Goal: Task Accomplishment & Management: Complete application form

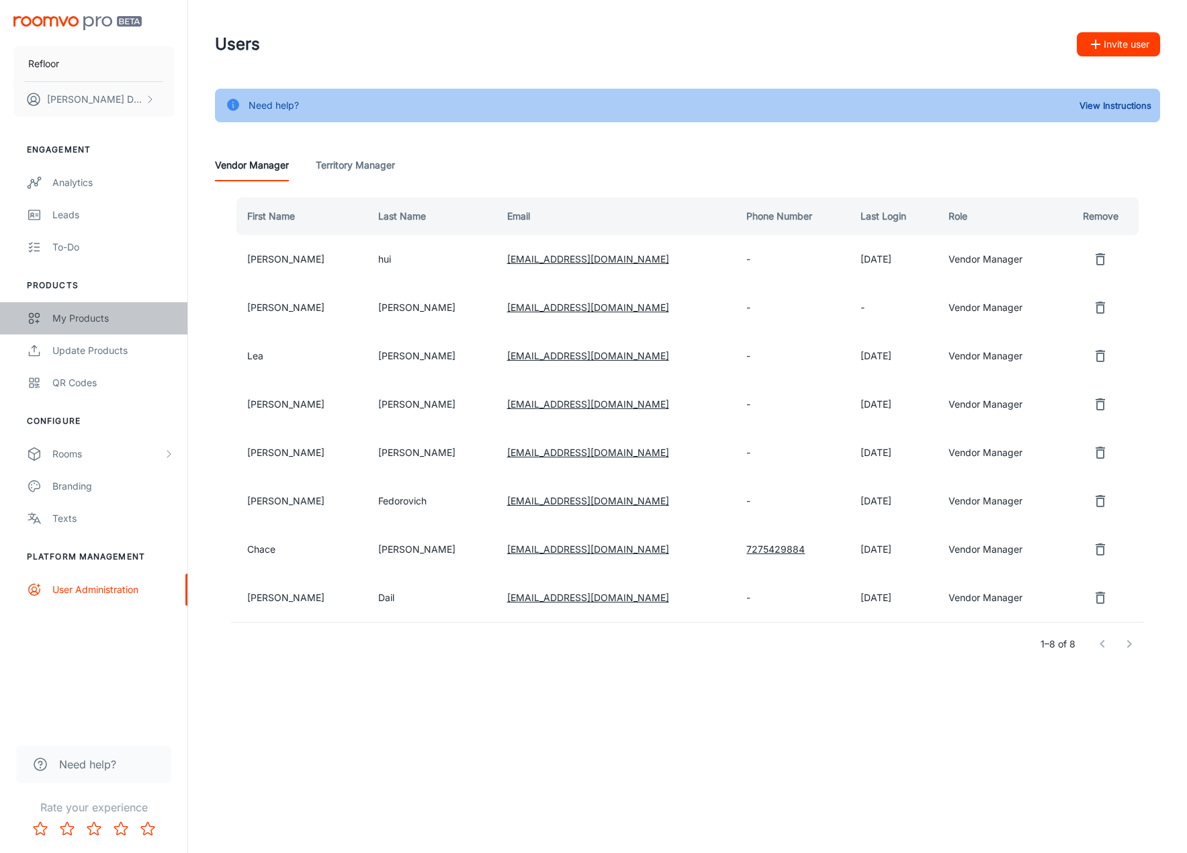
click at [77, 315] on div "My Products" at bounding box center [113, 318] width 122 height 15
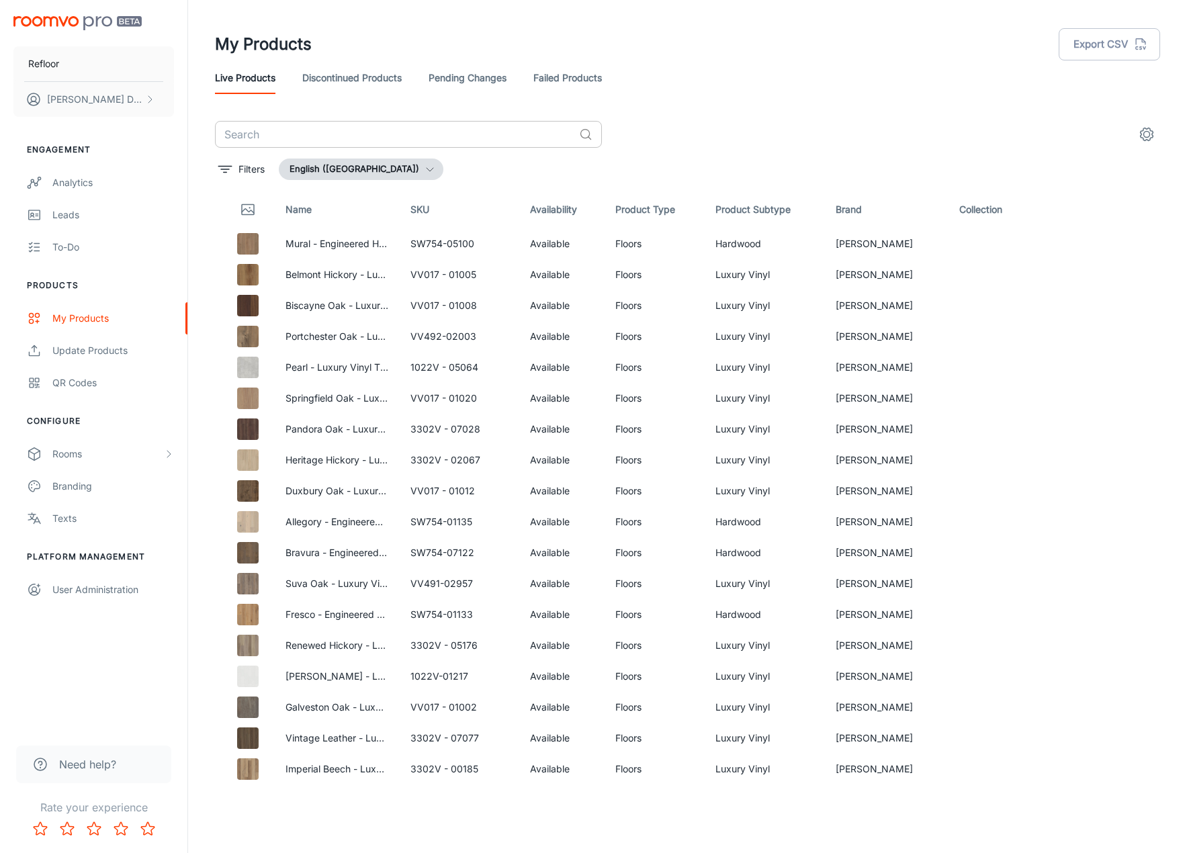
click at [392, 130] on input "text" at bounding box center [394, 134] width 359 height 27
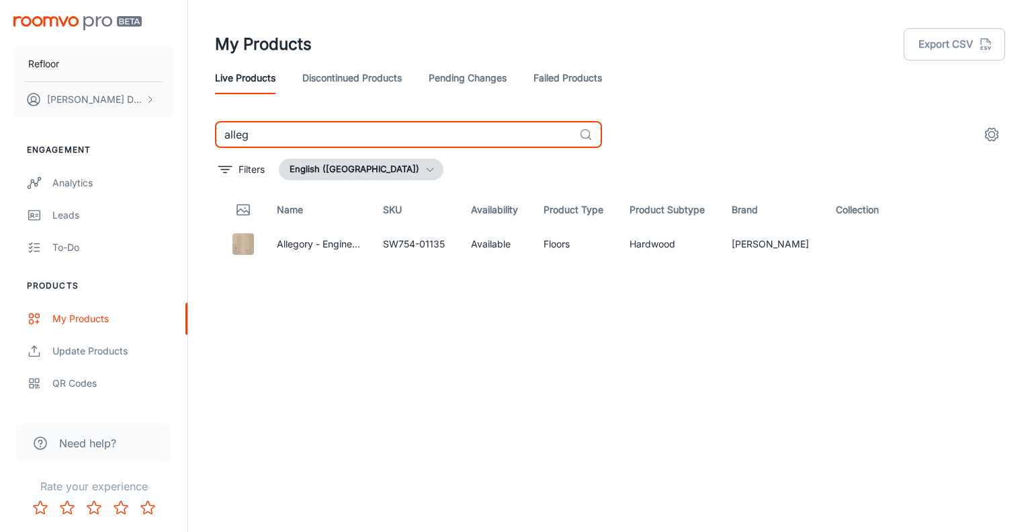
drag, startPoint x: 389, startPoint y: 128, endPoint x: 182, endPoint y: 117, distance: 207.3
click at [178, 120] on div "Refloor Brynn Dail Engagement Analytics Leads To-do Products My Products Update…" at bounding box center [516, 260] width 1032 height 521
type input "belm"
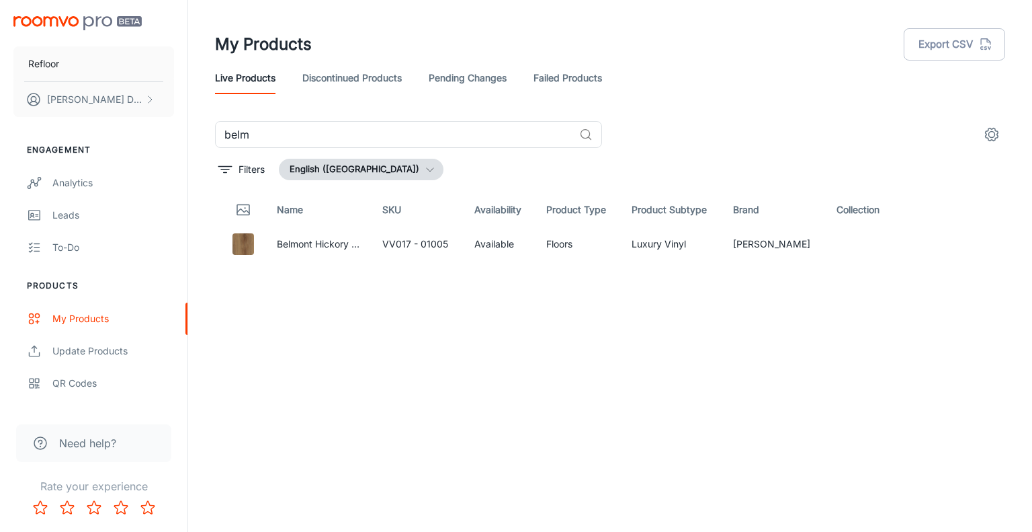
click at [844, 99] on header "My Products Export CSV Live Products Discontinued Products Pending Changes Fail…" at bounding box center [610, 60] width 823 height 121
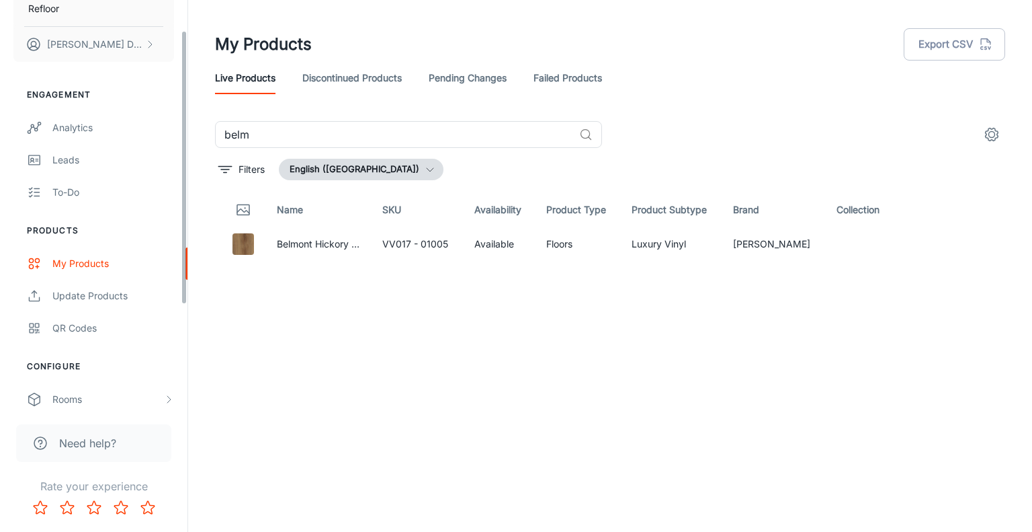
scroll to position [67, 0]
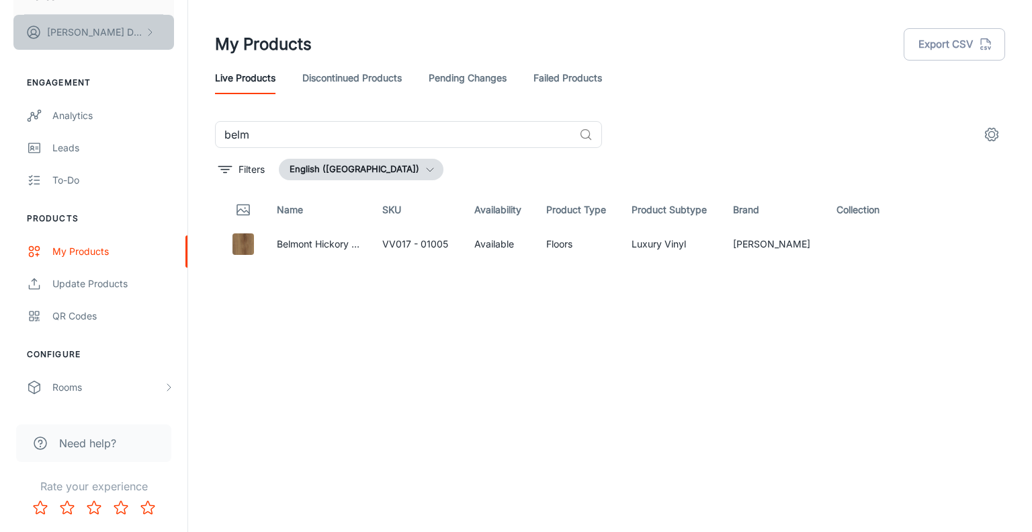
click at [66, 26] on p "[PERSON_NAME]" at bounding box center [94, 32] width 95 height 15
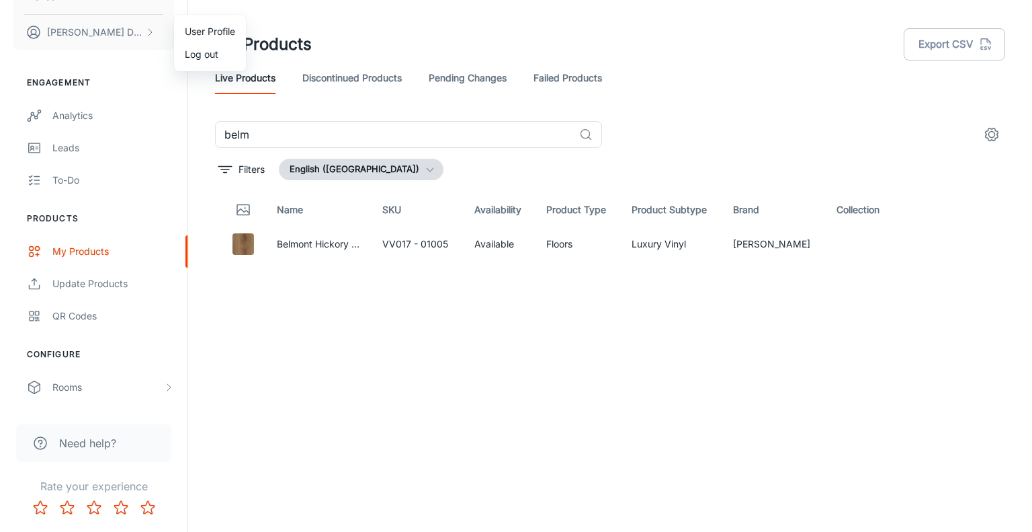
drag, startPoint x: 318, startPoint y: 456, endPoint x: 301, endPoint y: 452, distance: 17.4
click at [317, 457] on div at bounding box center [516, 266] width 1032 height 532
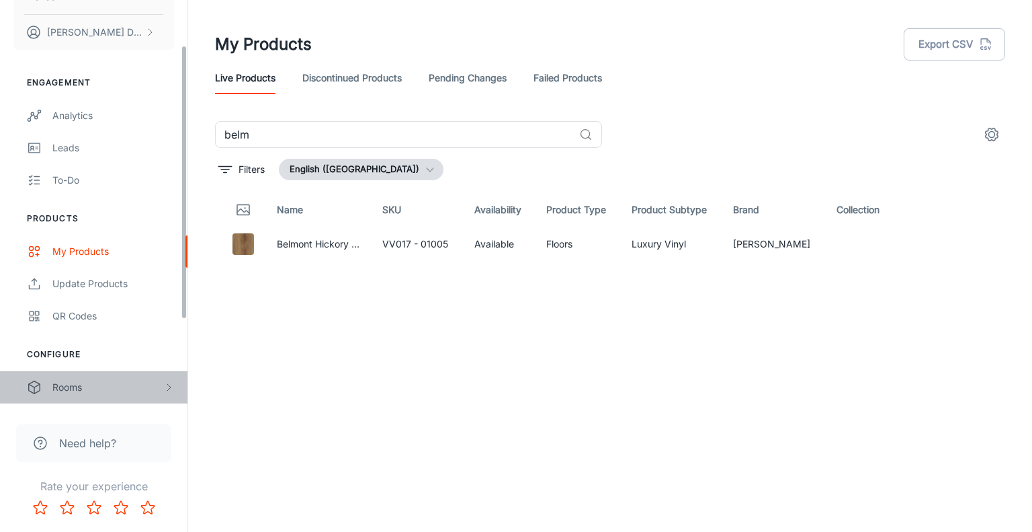
click at [135, 394] on div "Rooms" at bounding box center [93, 387] width 187 height 32
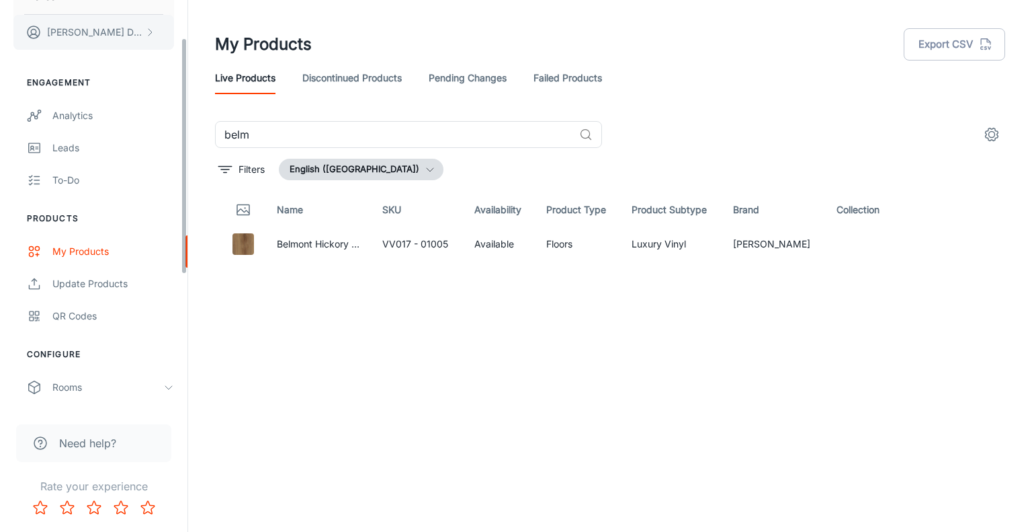
scroll to position [0, 0]
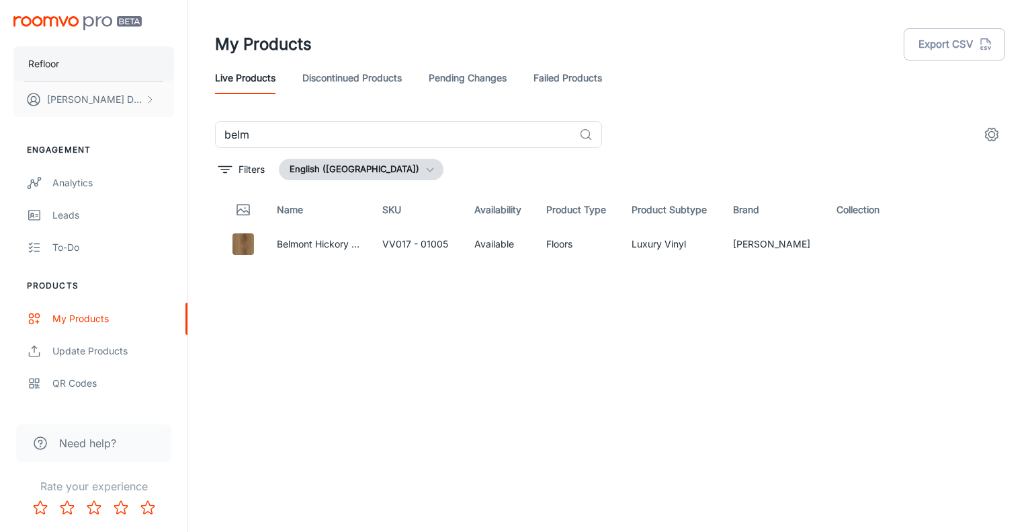
click at [63, 75] on button "Refloor" at bounding box center [93, 63] width 161 height 35
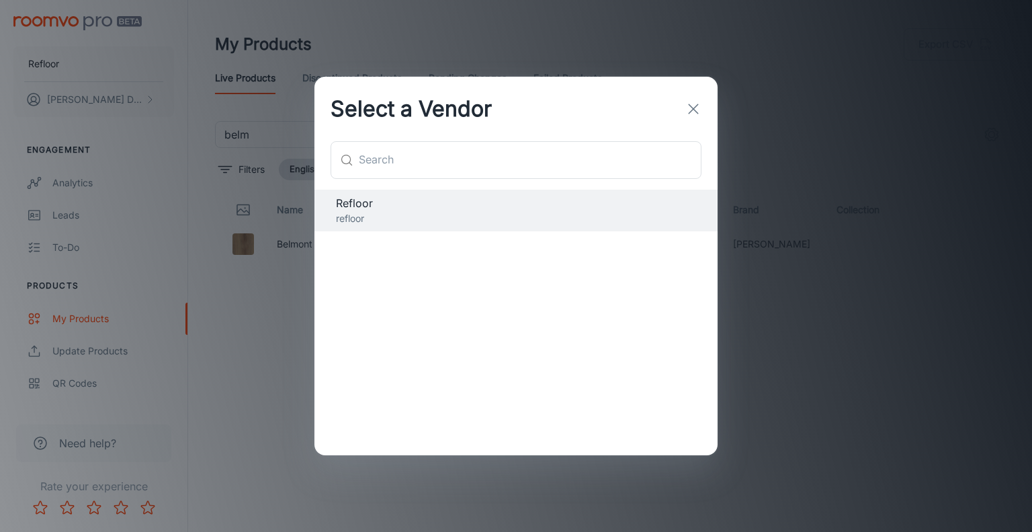
click at [695, 111] on icon "button" at bounding box center [693, 109] width 16 height 16
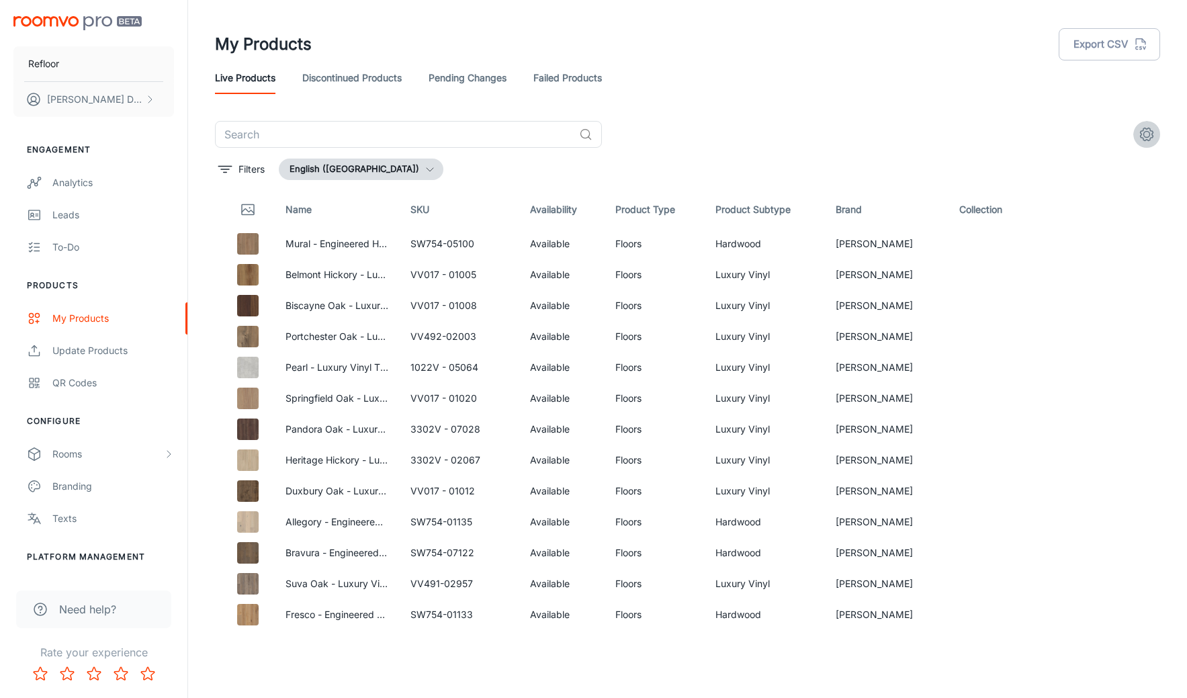
click at [1032, 127] on icon "settings" at bounding box center [1147, 134] width 16 height 16
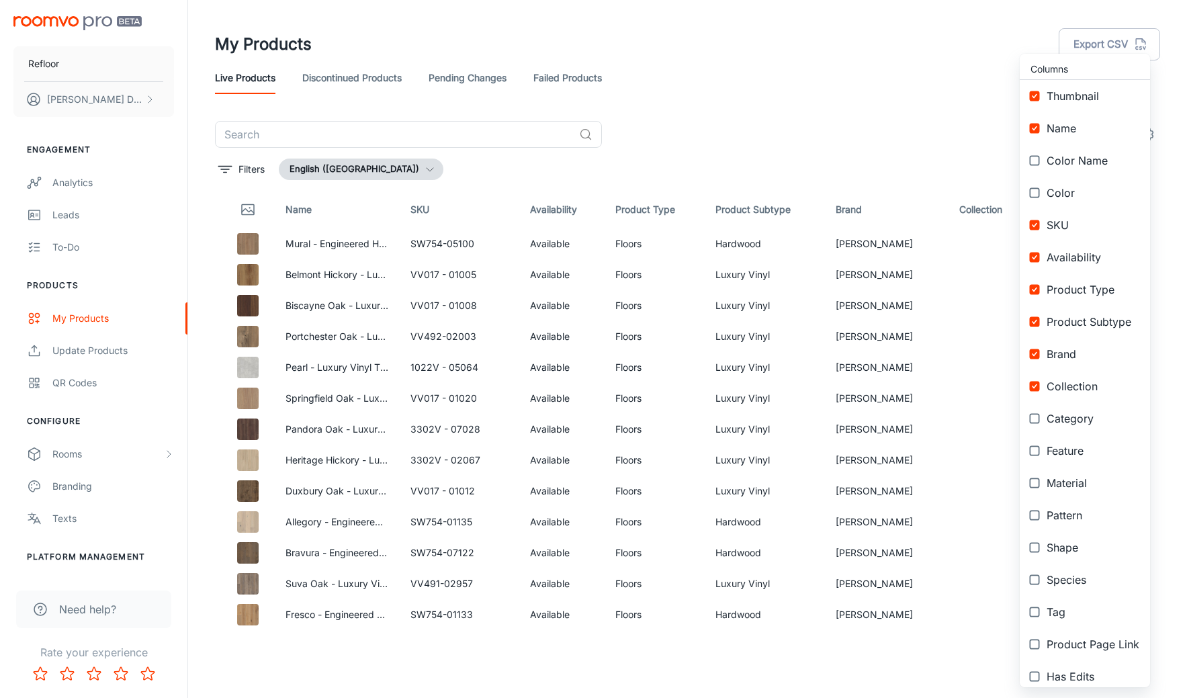
click at [933, 120] on div at bounding box center [593, 349] width 1187 height 698
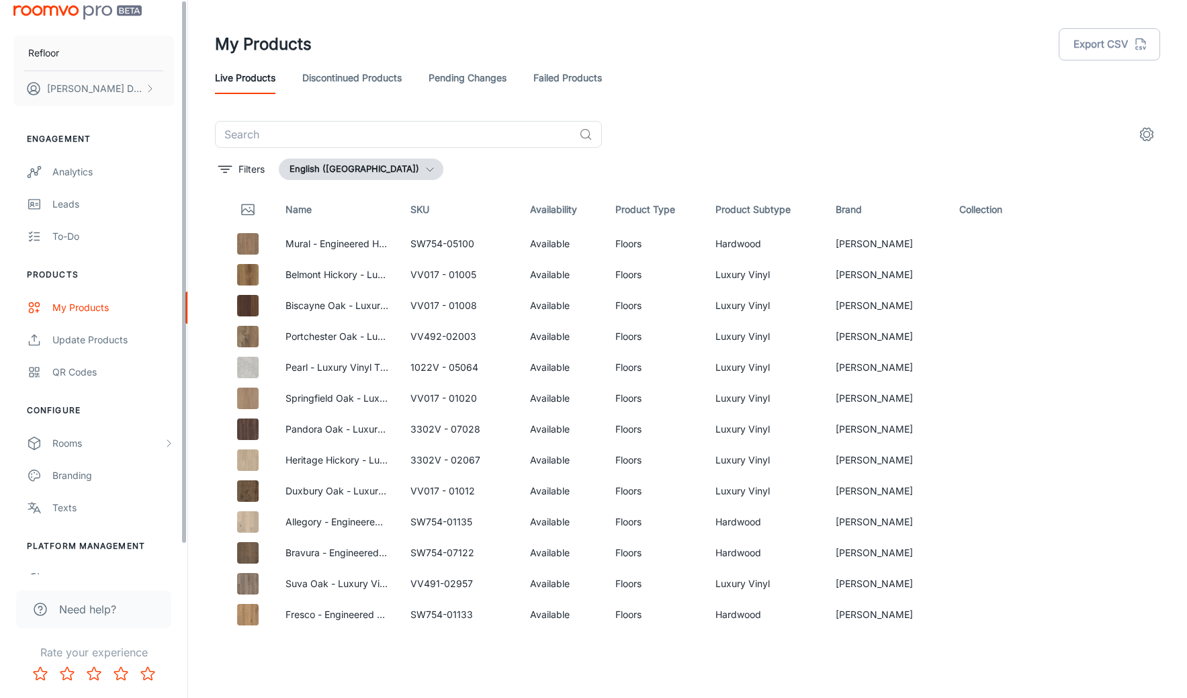
scroll to position [32, 0]
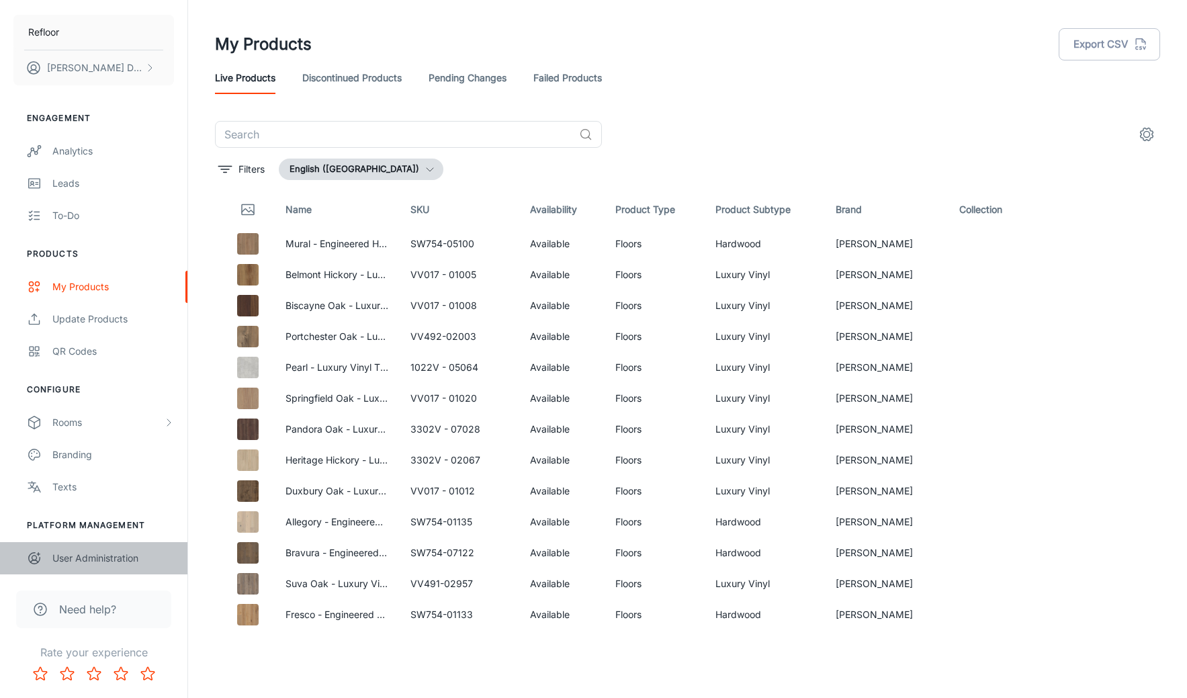
click at [109, 531] on div "User Administration" at bounding box center [113, 558] width 122 height 15
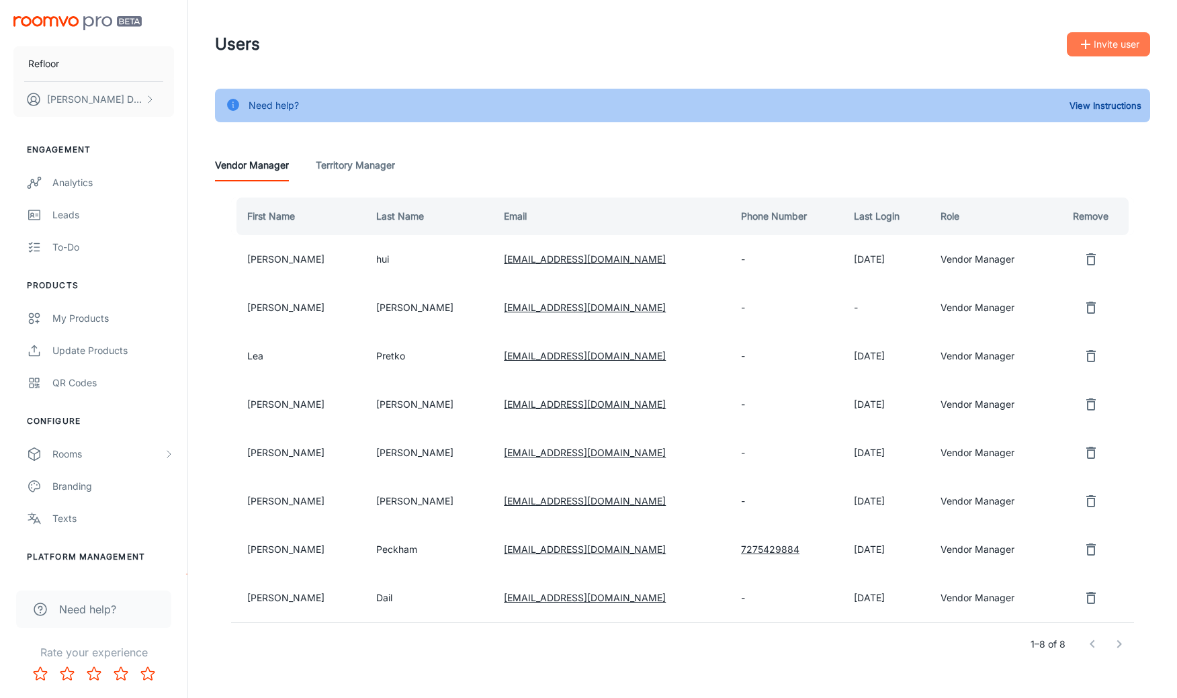
click at [1032, 48] on button "Invite user" at bounding box center [1108, 44] width 83 height 24
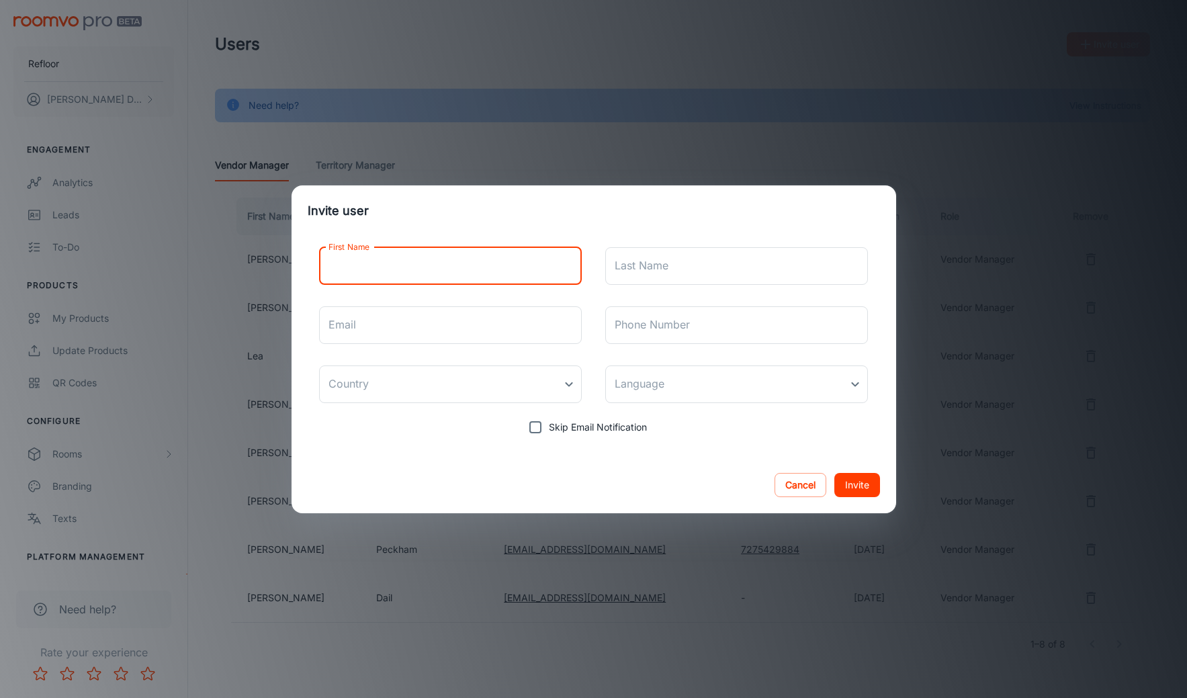
click at [414, 270] on input "First Name" at bounding box center [450, 266] width 263 height 38
click at [362, 341] on input "Email" at bounding box center [450, 325] width 263 height 38
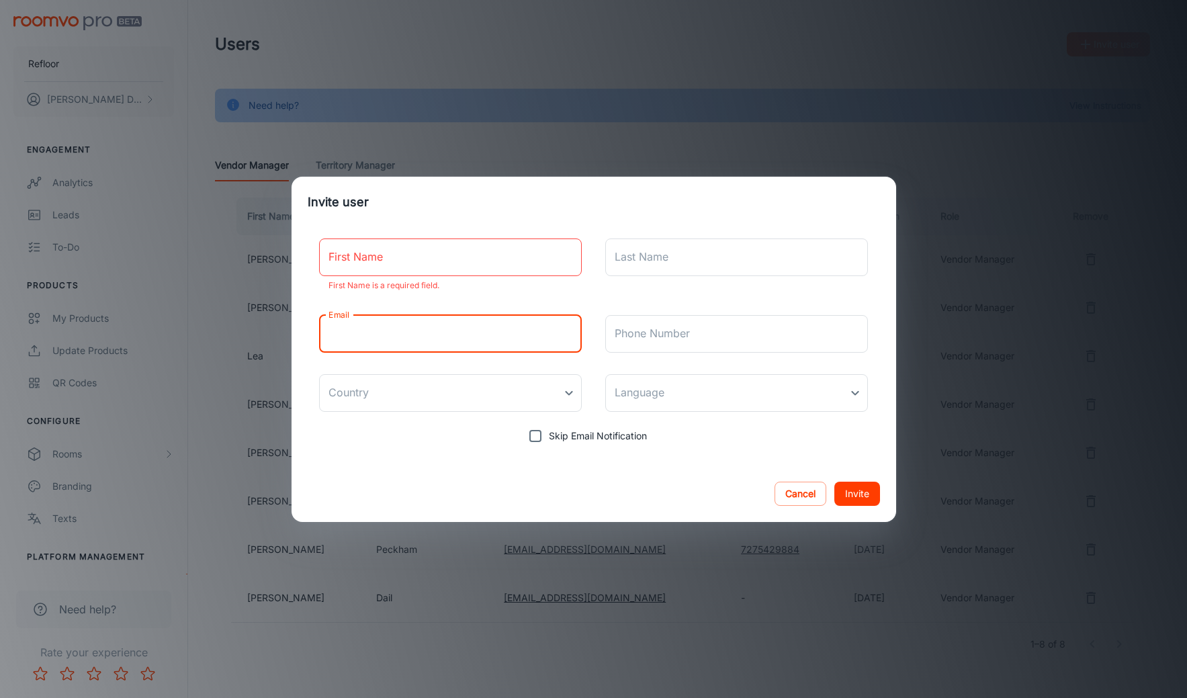
paste input "[EMAIL_ADDRESS][DOMAIN_NAME]"
click at [329, 337] on input "[EMAIL_ADDRESS][DOMAIN_NAME]" at bounding box center [450, 334] width 263 height 38
type input "[EMAIL_ADDRESS][DOMAIN_NAME]"
click at [489, 403] on body "Refloor Brynn Dail Engagement Analytics Leads To-do Products My Products Update…" at bounding box center [593, 349] width 1187 height 698
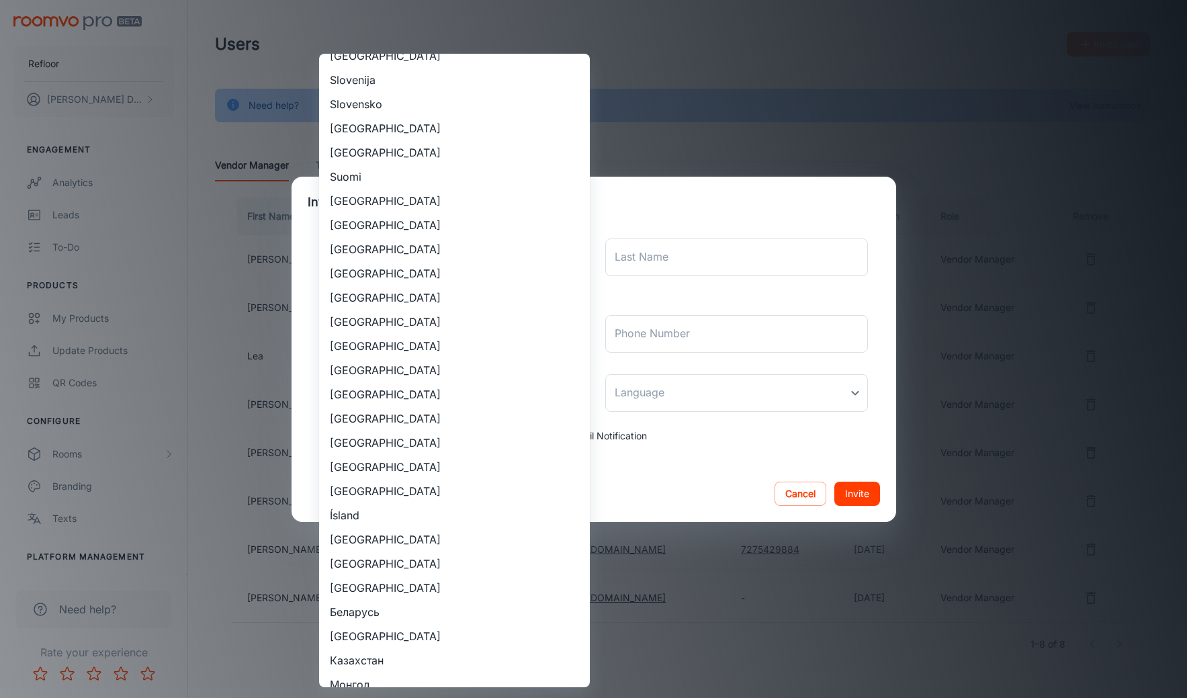
scroll to position [717, 0]
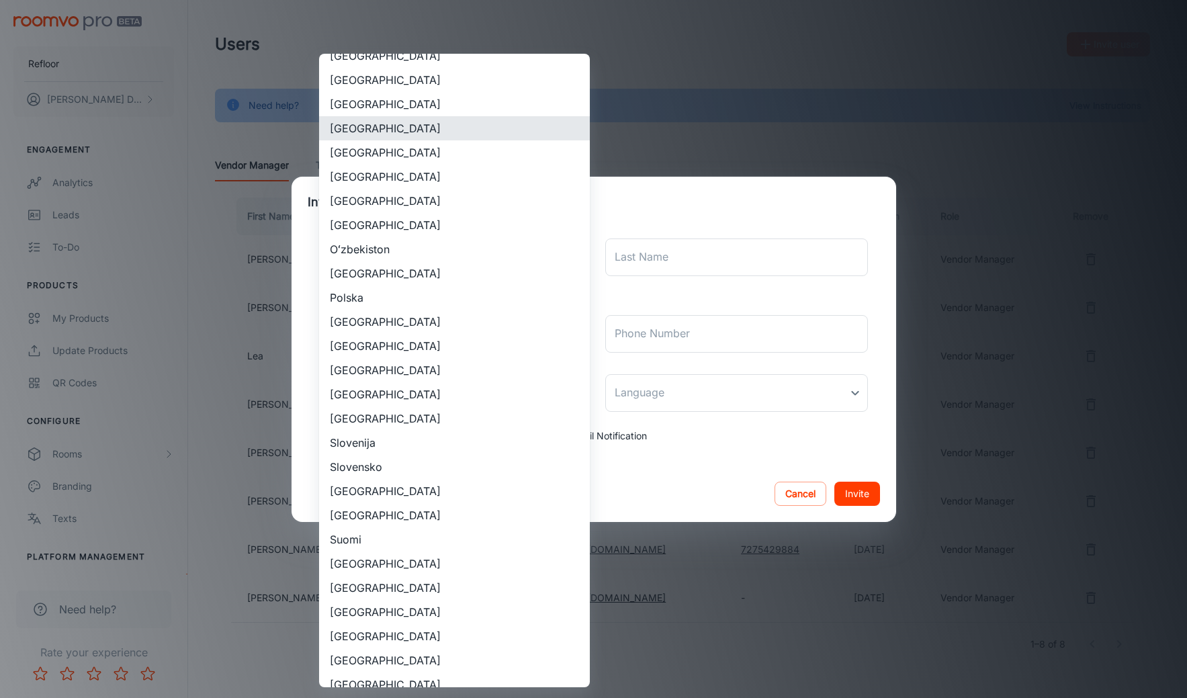
click at [737, 401] on div at bounding box center [593, 349] width 1187 height 698
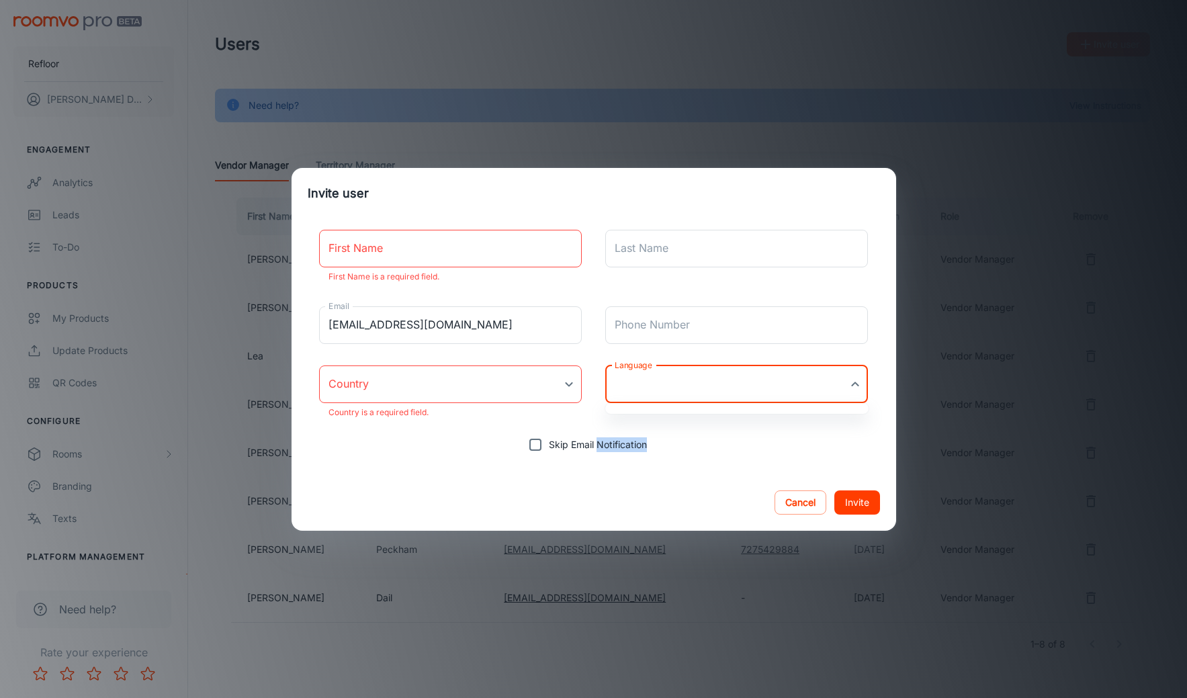
click at [732, 394] on body "Refloor Brynn Dail Engagement Analytics Leads To-do Products My Products Update…" at bounding box center [593, 349] width 1187 height 698
click at [706, 395] on div at bounding box center [593, 349] width 1187 height 698
click at [722, 388] on body "Refloor Brynn Dail Engagement Analytics Leads To-do Products My Products Update…" at bounding box center [593, 349] width 1187 height 698
click at [833, 385] on div at bounding box center [593, 349] width 1187 height 698
click at [827, 392] on body "Refloor Brynn Dail Engagement Analytics Leads To-do Products My Products Update…" at bounding box center [593, 349] width 1187 height 698
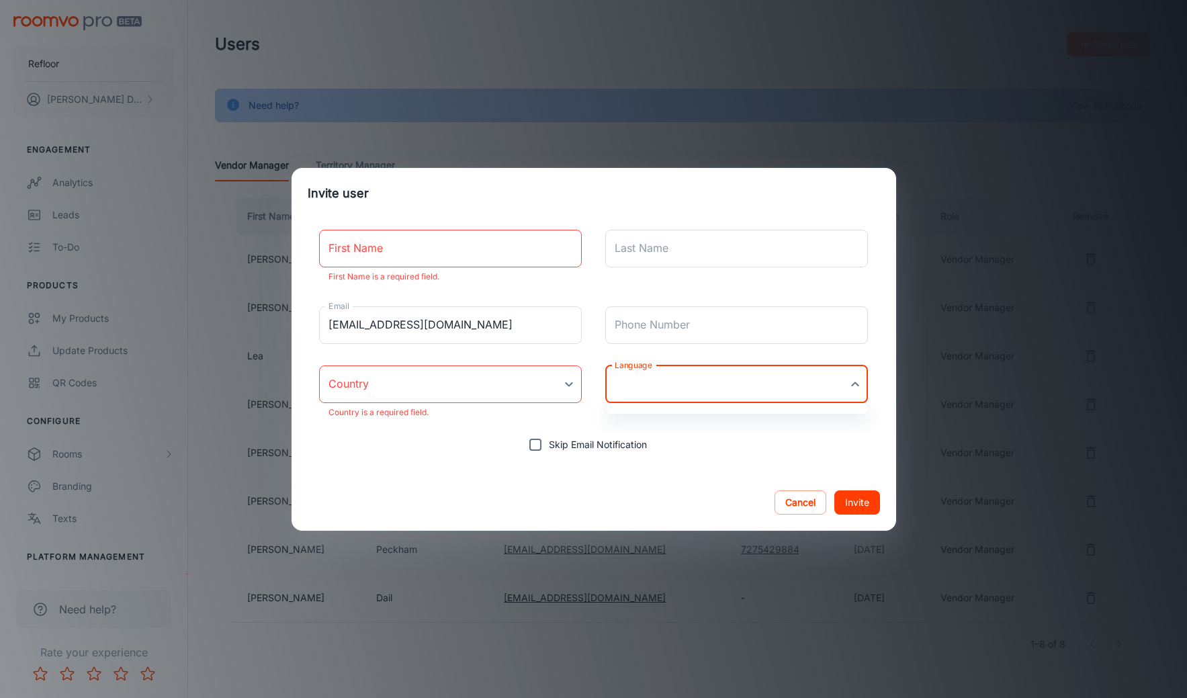
click at [470, 399] on div at bounding box center [593, 349] width 1187 height 698
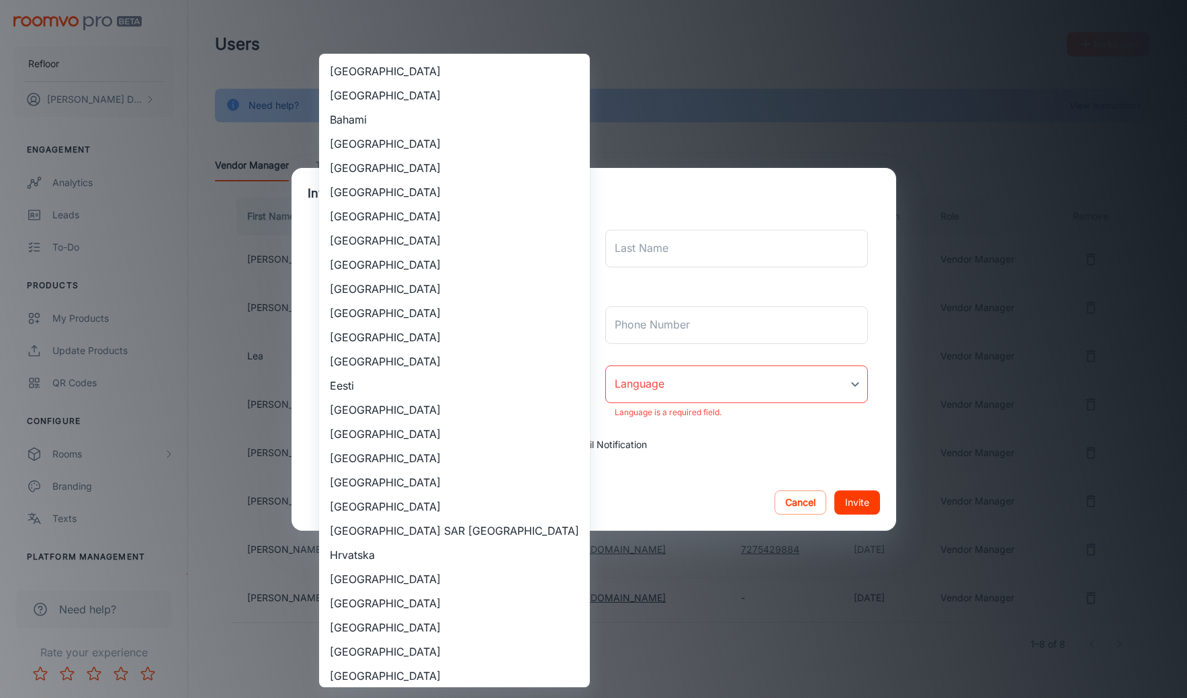
click at [466, 386] on body "Refloor Brynn Dail Engagement Analytics Leads To-do Products My Products Update…" at bounding box center [593, 349] width 1187 height 698
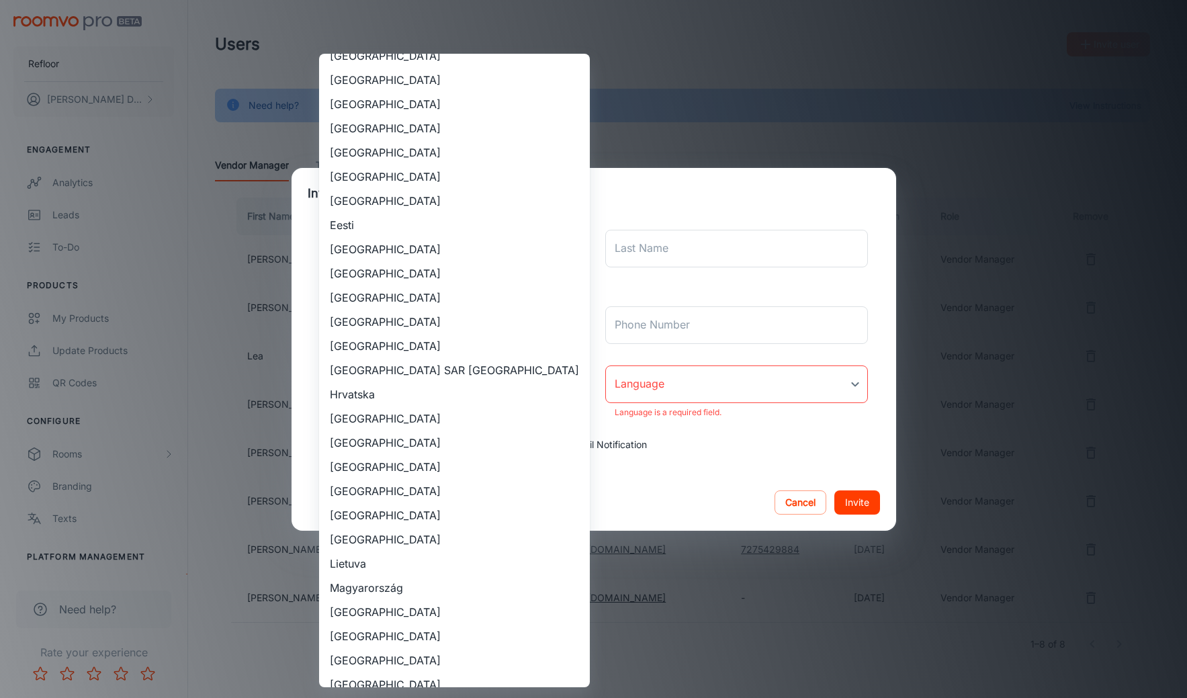
scroll to position [336, 0]
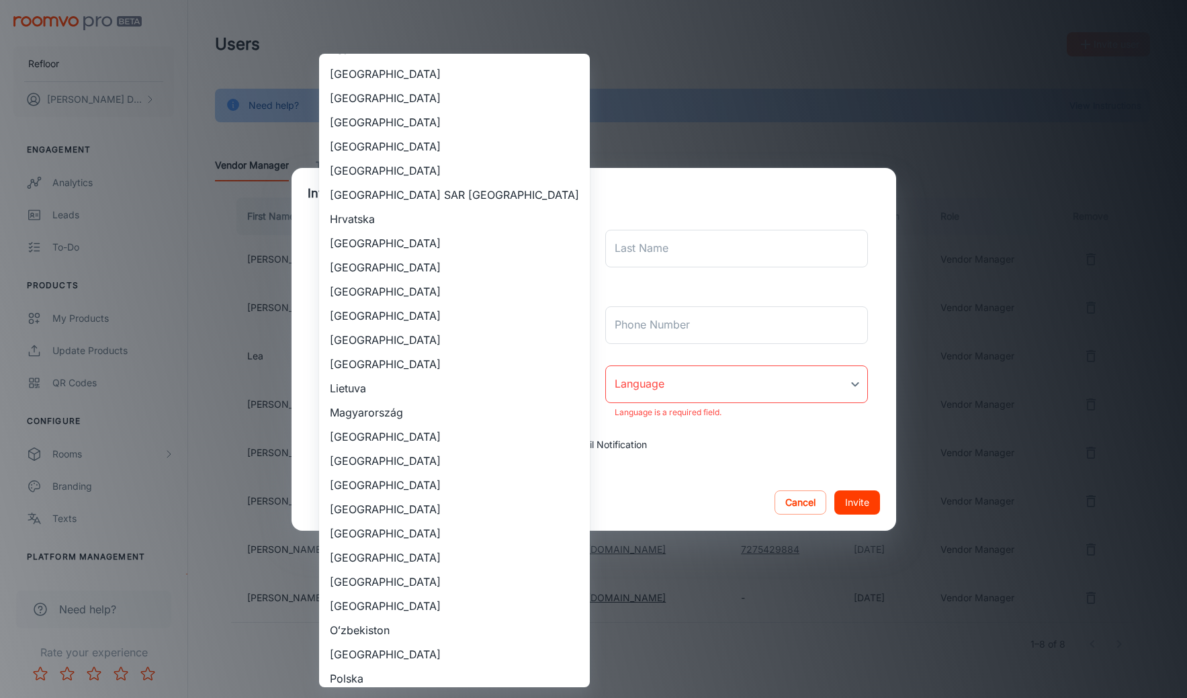
click at [689, 286] on div at bounding box center [593, 349] width 1187 height 698
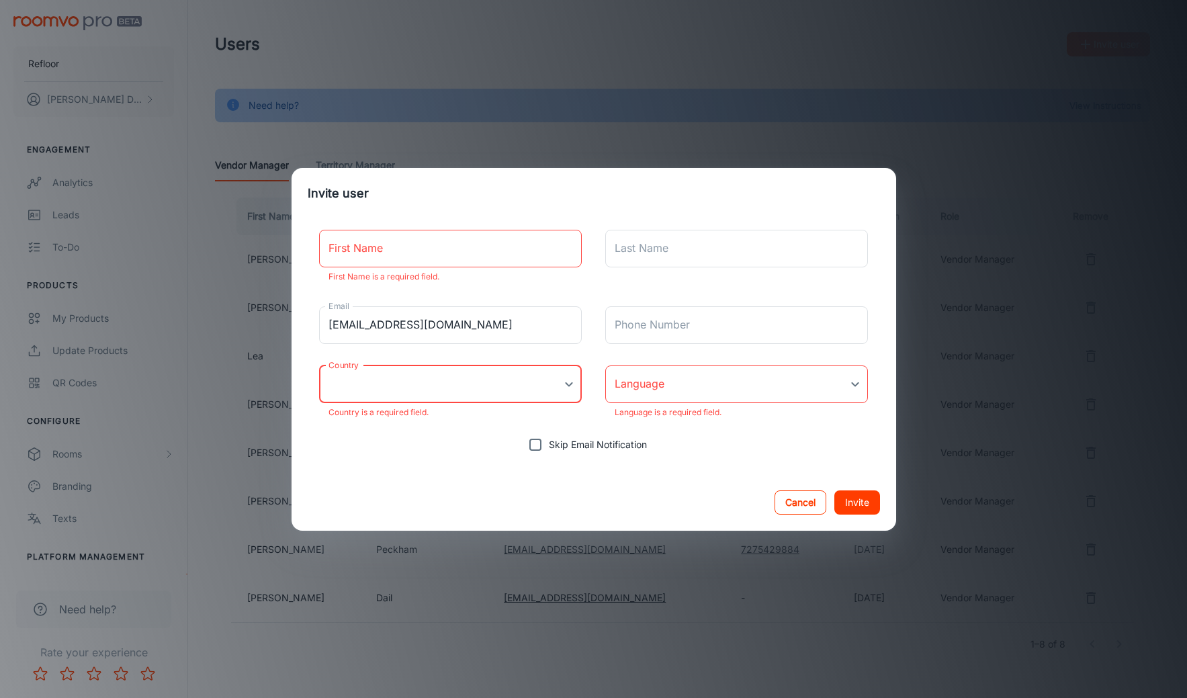
click at [800, 507] on button "Cancel" at bounding box center [801, 503] width 52 height 24
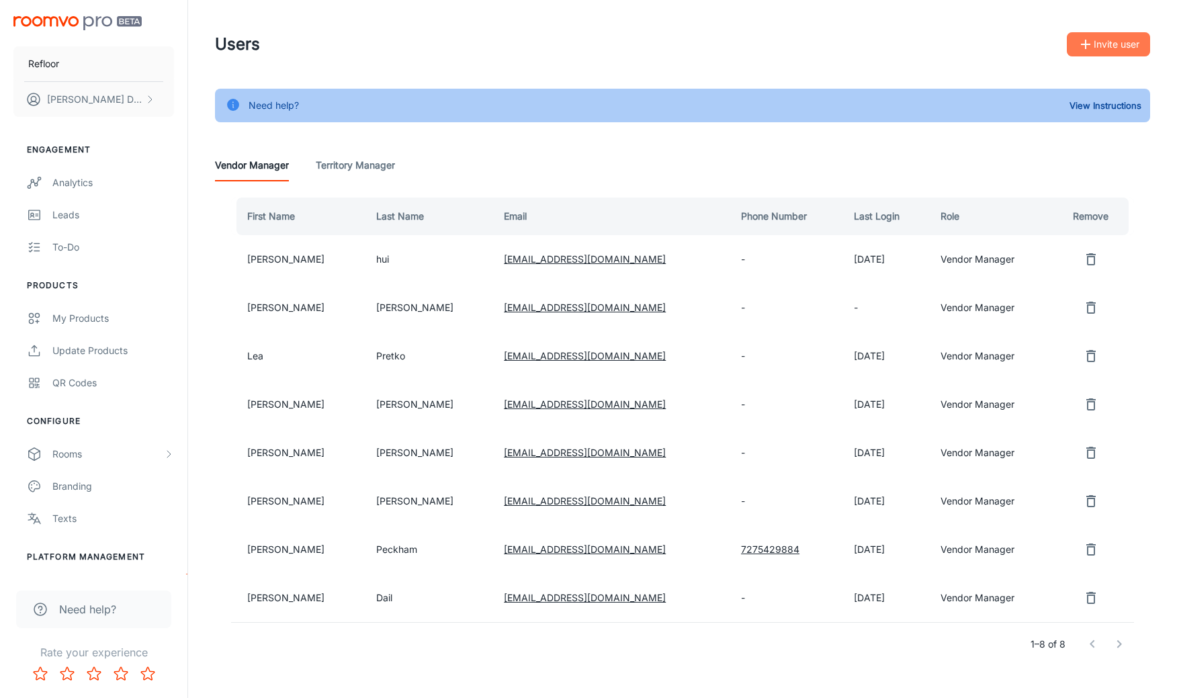
click at [1032, 38] on button "Invite user" at bounding box center [1108, 44] width 83 height 24
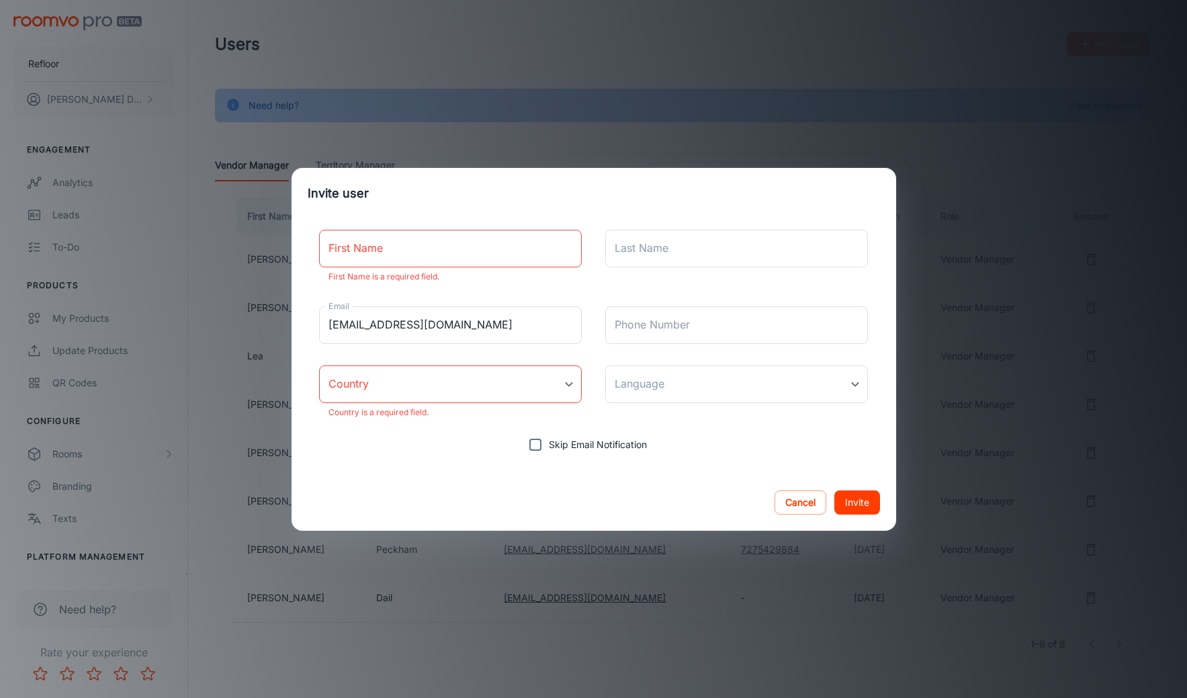
click at [472, 388] on body "Refloor Brynn Dail Engagement Analytics Leads To-do Products My Products Update…" at bounding box center [593, 349] width 1187 height 698
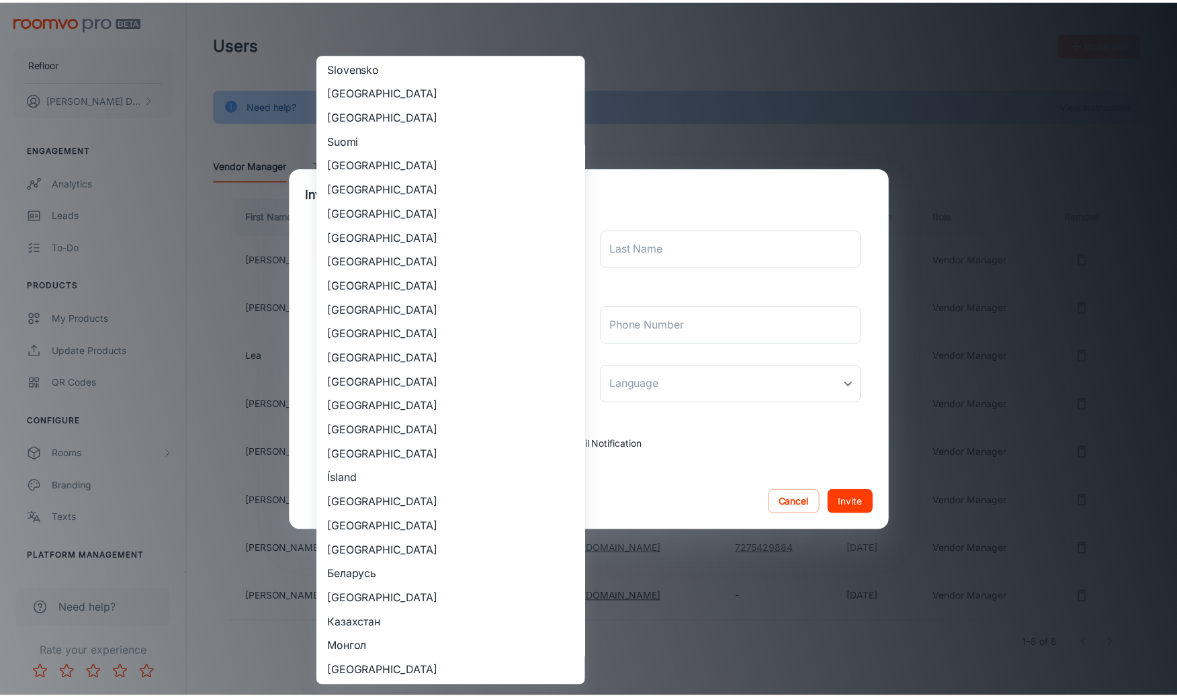
scroll to position [1097, 0]
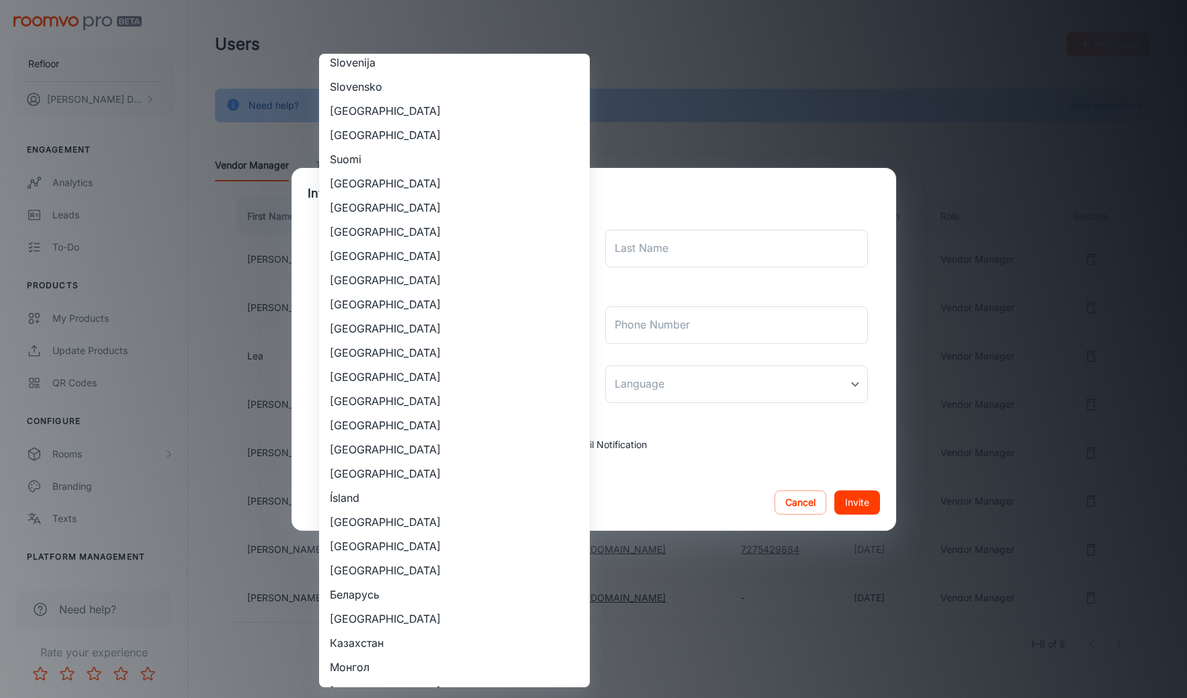
click at [376, 399] on li "[GEOGRAPHIC_DATA]" at bounding box center [454, 401] width 271 height 24
type input "[GEOGRAPHIC_DATA]"
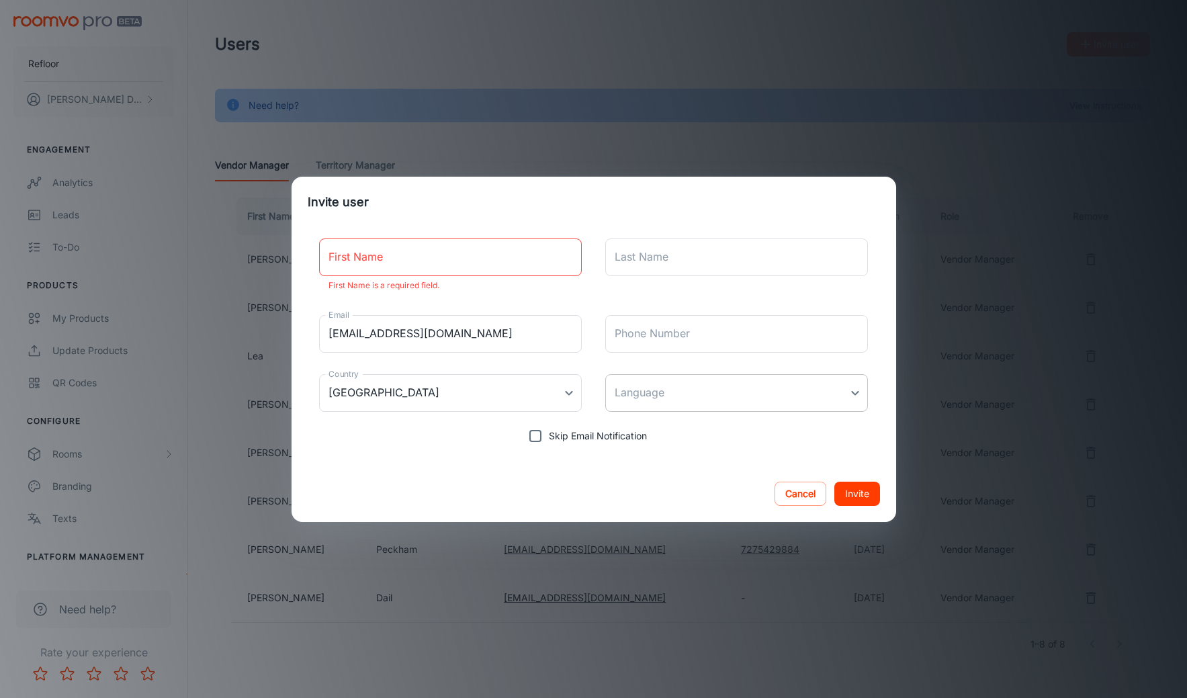
click at [850, 390] on body "Refloor Brynn Dail Engagement Analytics Leads To-do Products My Products Update…" at bounding box center [593, 349] width 1187 height 698
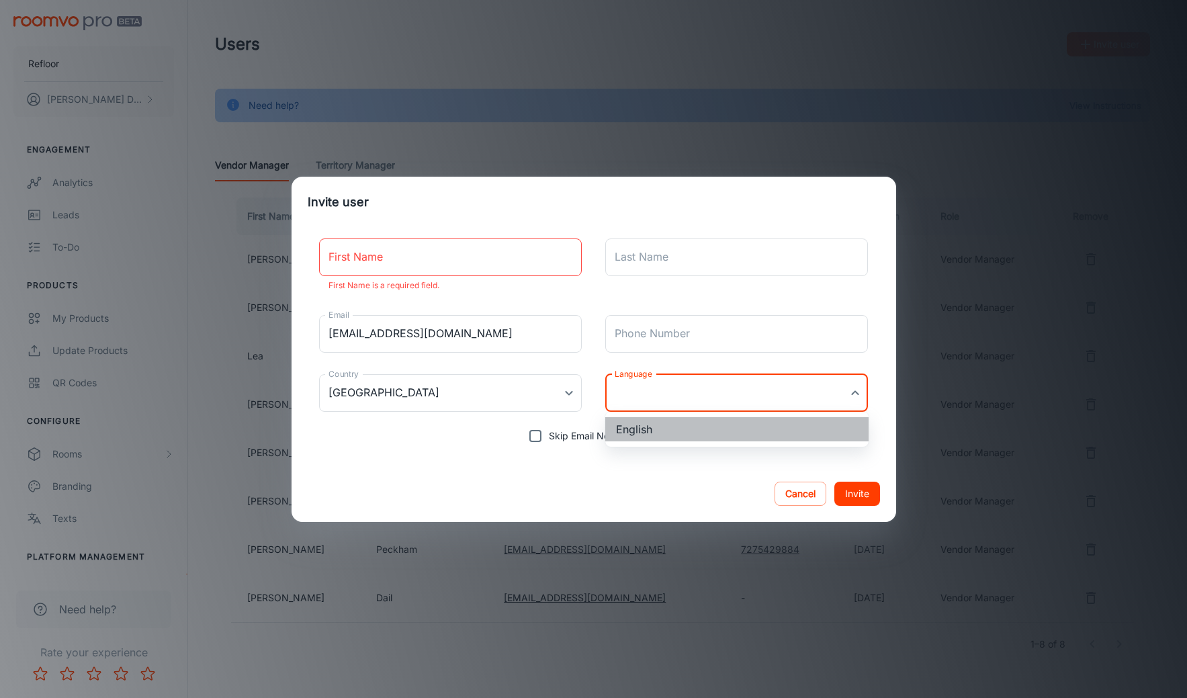
click at [761, 434] on li "English" at bounding box center [736, 429] width 263 height 24
type input "en-us"
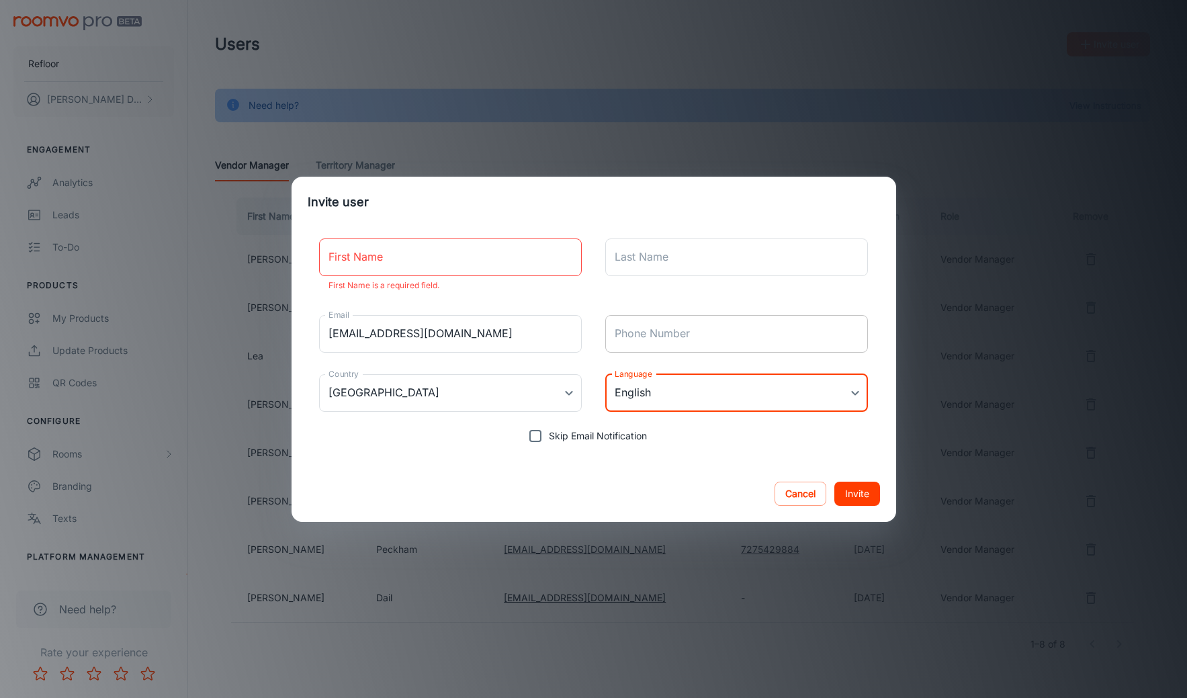
click at [685, 343] on input "Phone Number" at bounding box center [736, 334] width 263 height 38
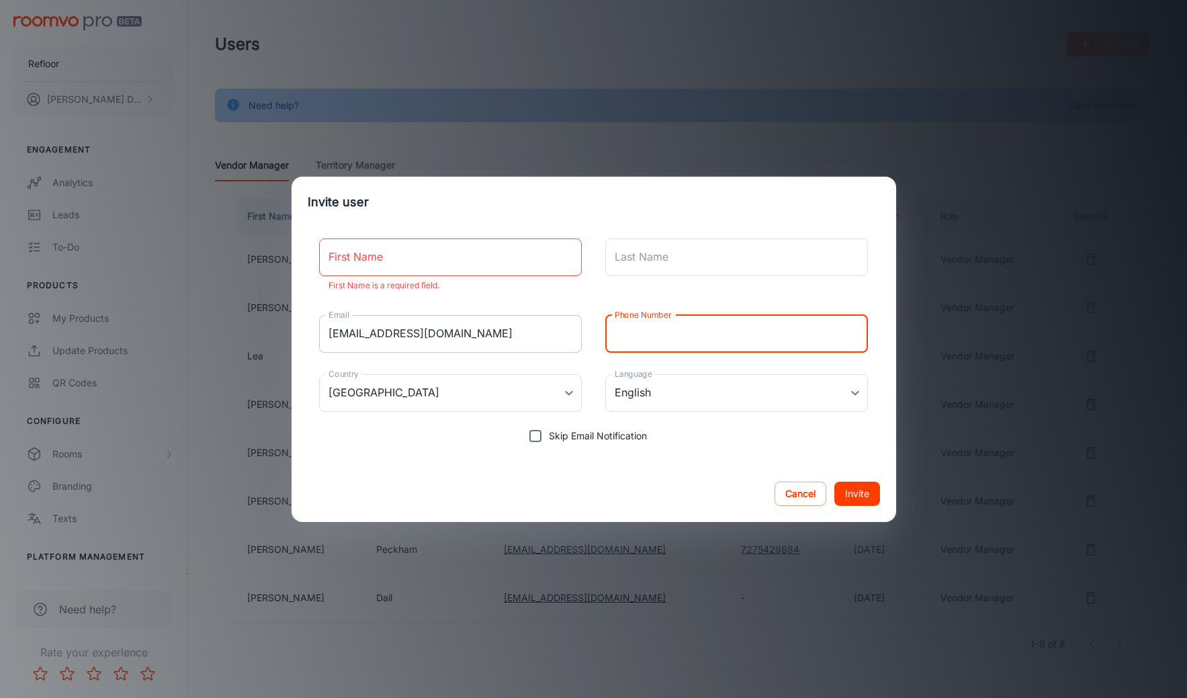
click at [458, 341] on input "[EMAIL_ADDRESS][DOMAIN_NAME]" at bounding box center [450, 334] width 263 height 38
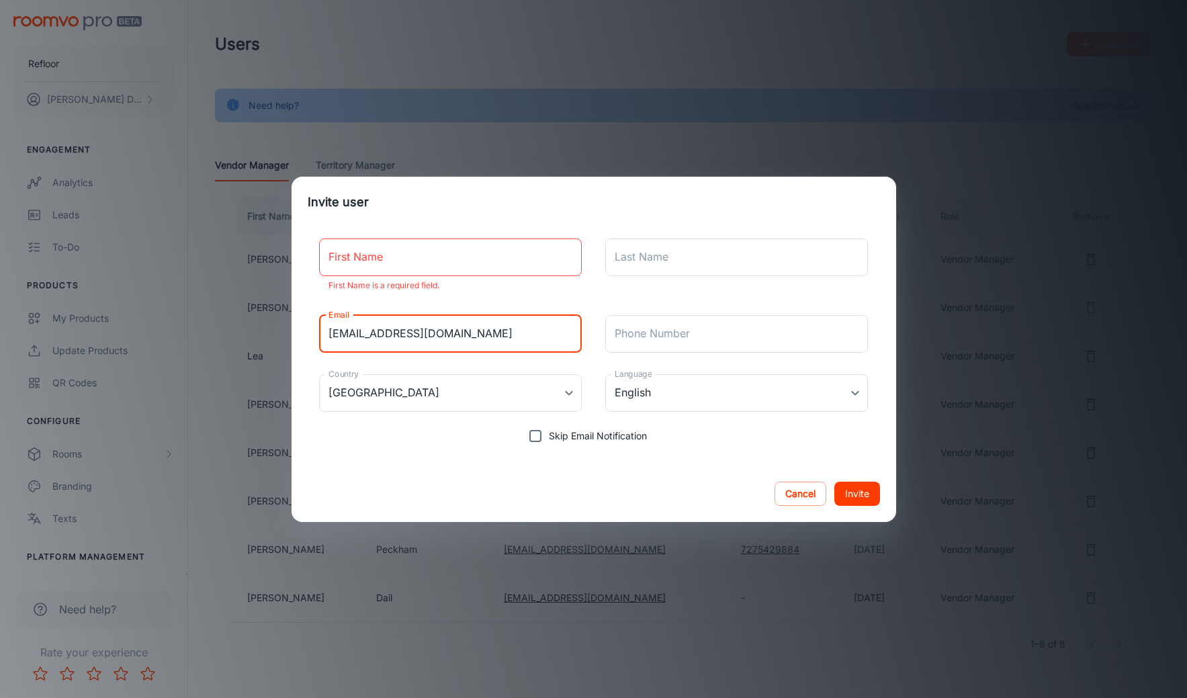
click at [391, 254] on input "First Name" at bounding box center [450, 258] width 263 height 38
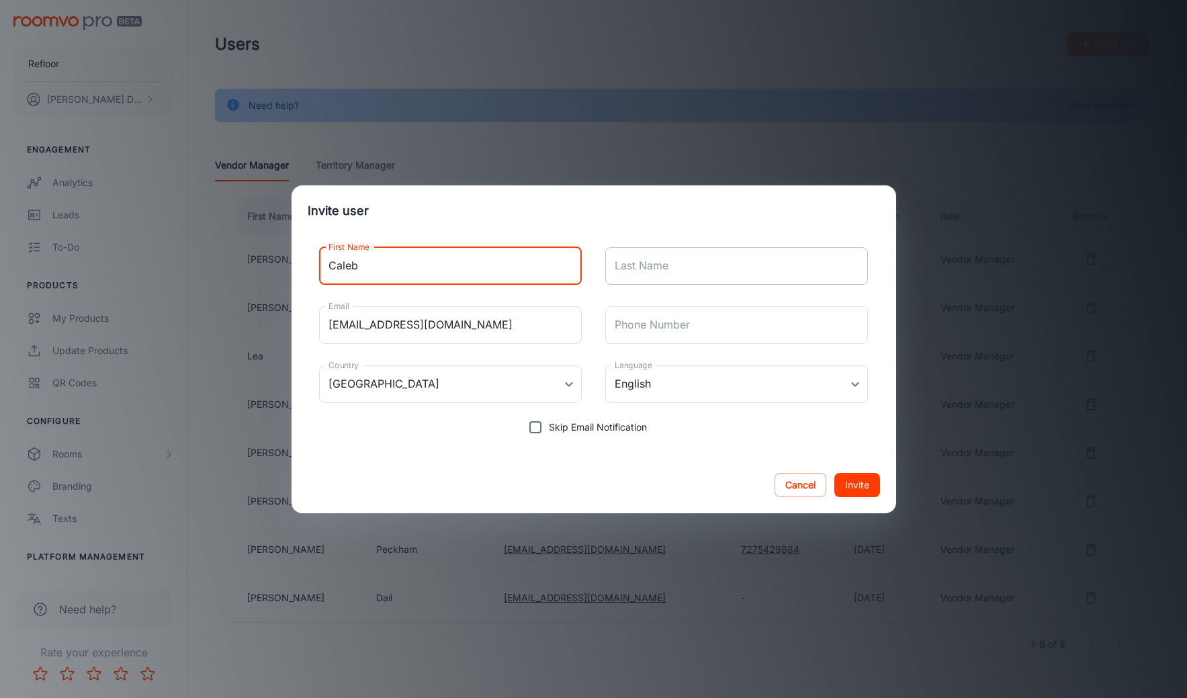
type input "Caleb"
click at [628, 265] on input "Last Name" at bounding box center [736, 266] width 263 height 38
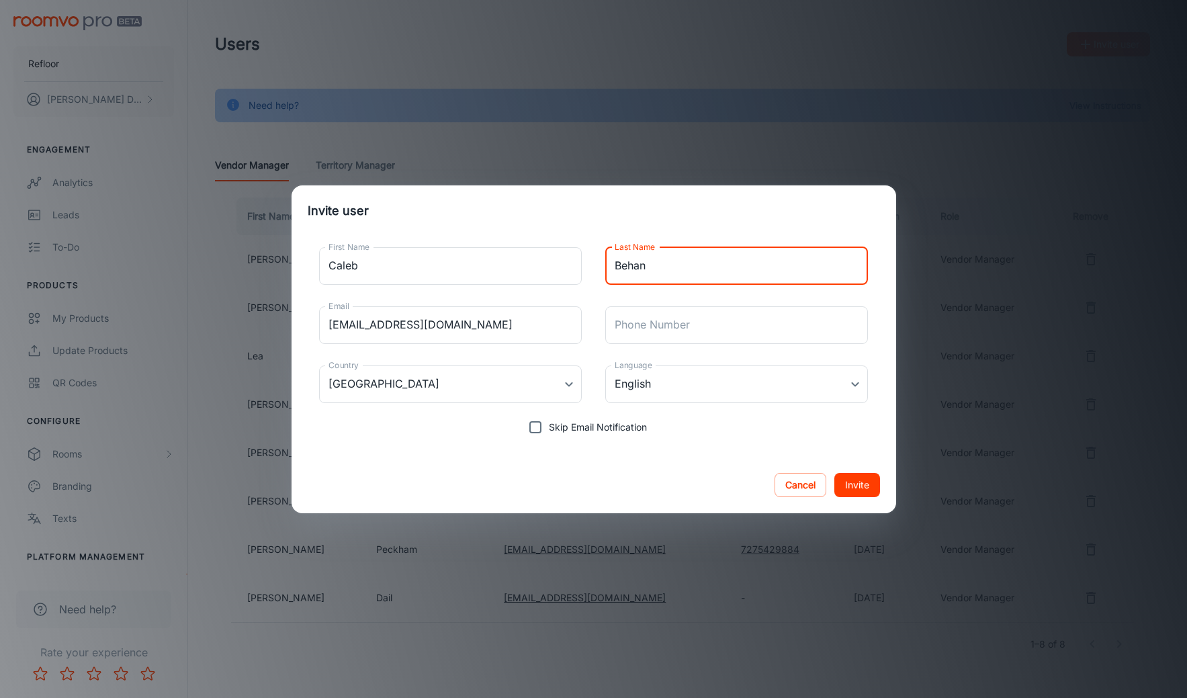
type input "Behan"
click at [861, 487] on button "Invite" at bounding box center [858, 485] width 46 height 24
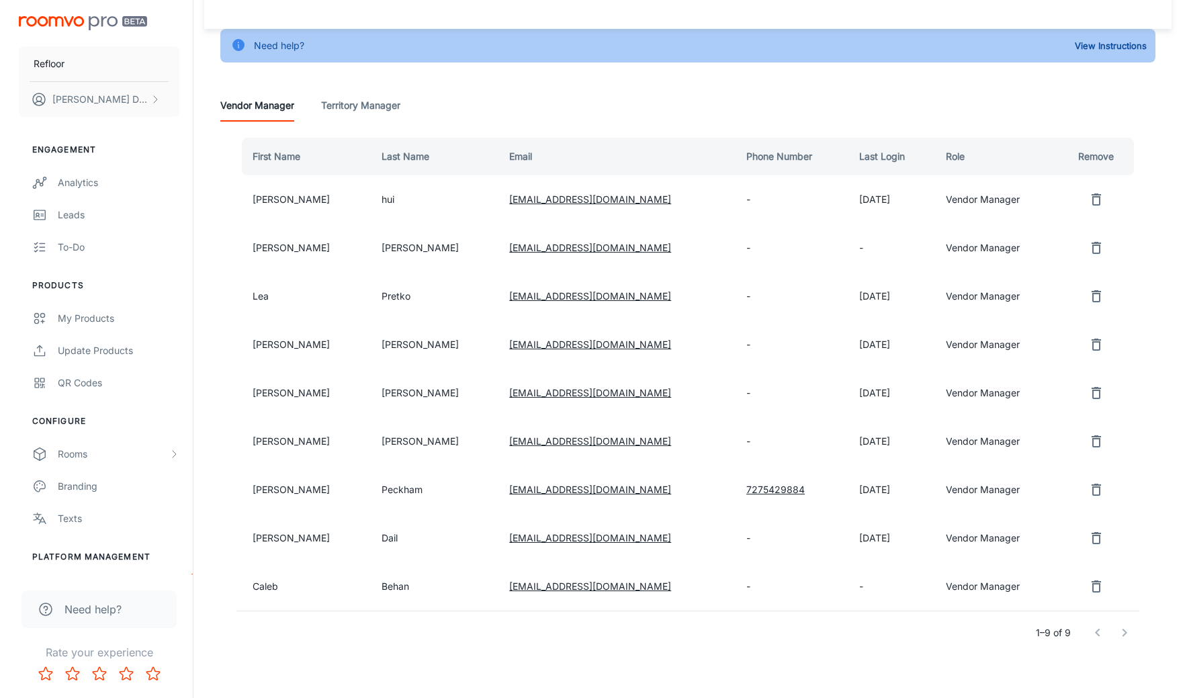
scroll to position [86, 0]
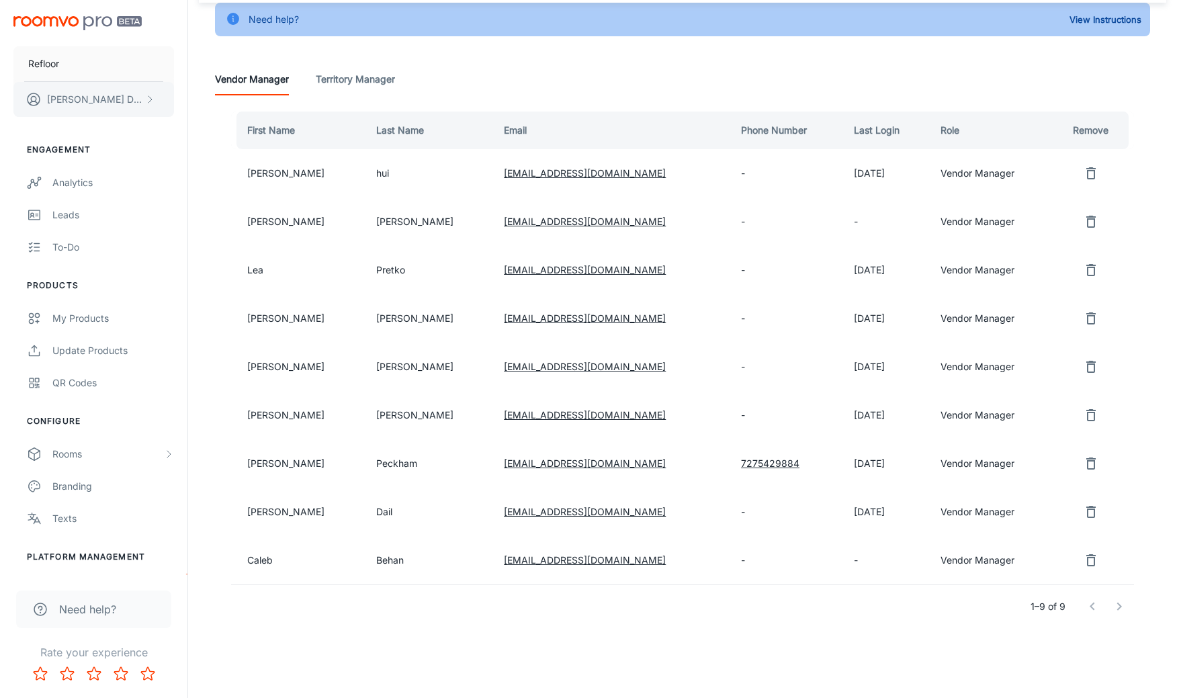
click at [72, 104] on p "[PERSON_NAME]" at bounding box center [94, 99] width 95 height 15
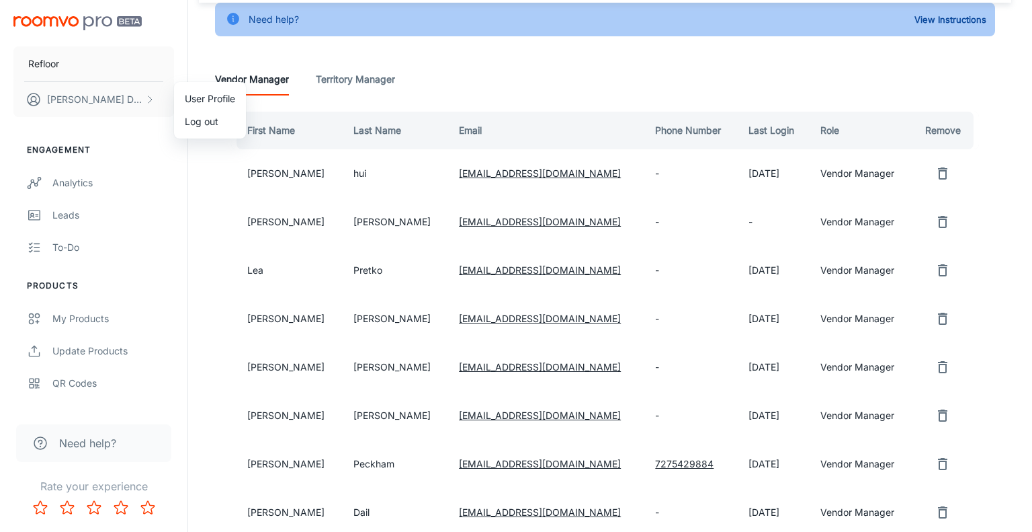
click at [499, 48] on div at bounding box center [516, 266] width 1032 height 532
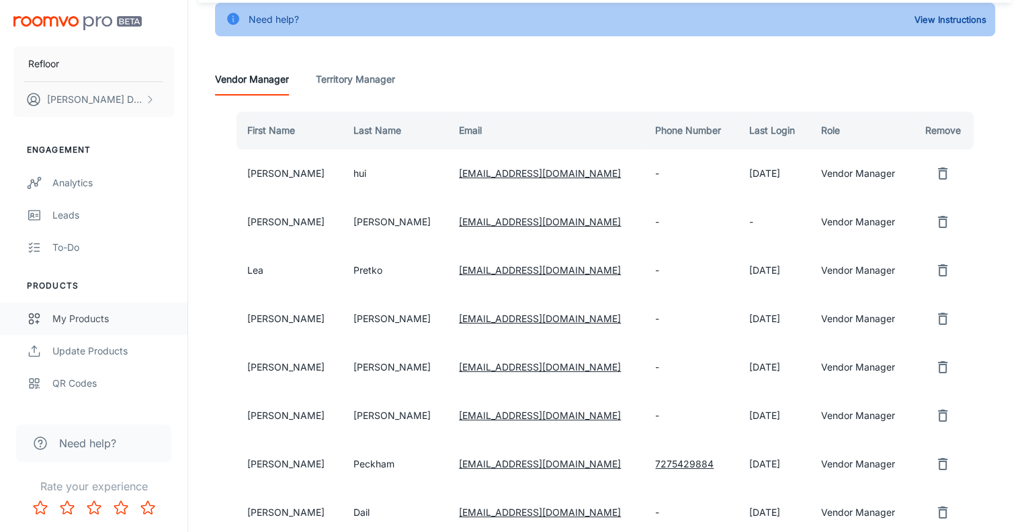
click at [103, 317] on div "My Products" at bounding box center [113, 318] width 122 height 15
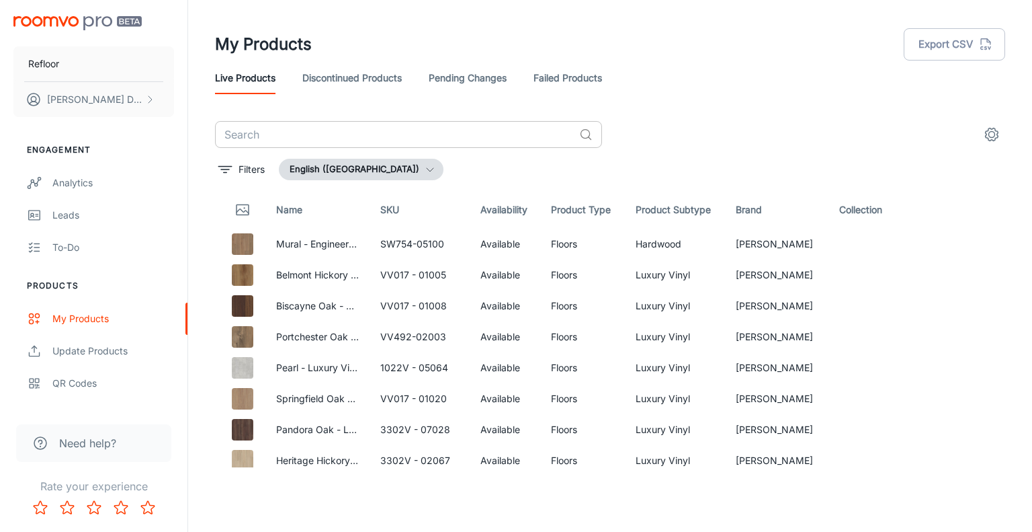
click at [331, 134] on input "text" at bounding box center [394, 134] width 359 height 27
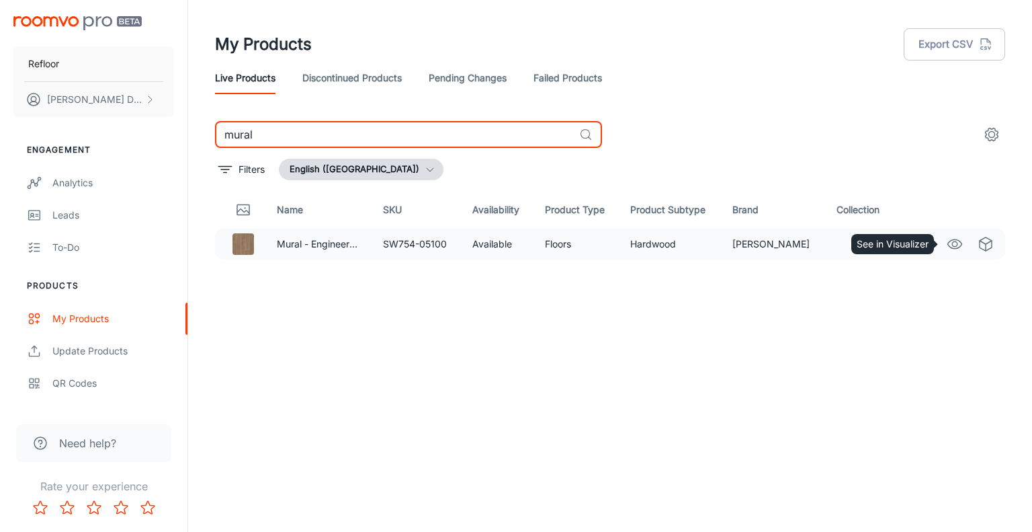
type input "mural"
